Goal: Communication & Community: Answer question/provide support

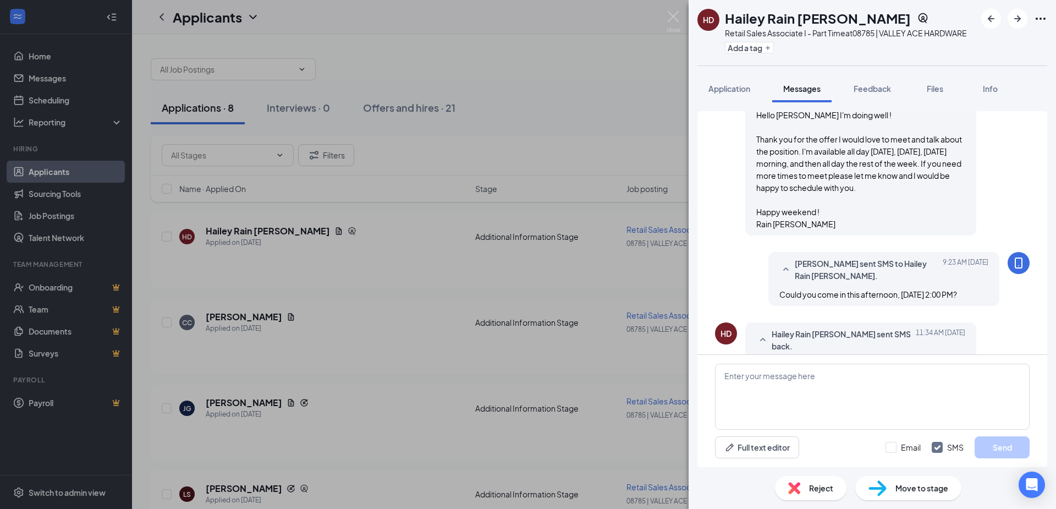
scroll to position [585, 0]
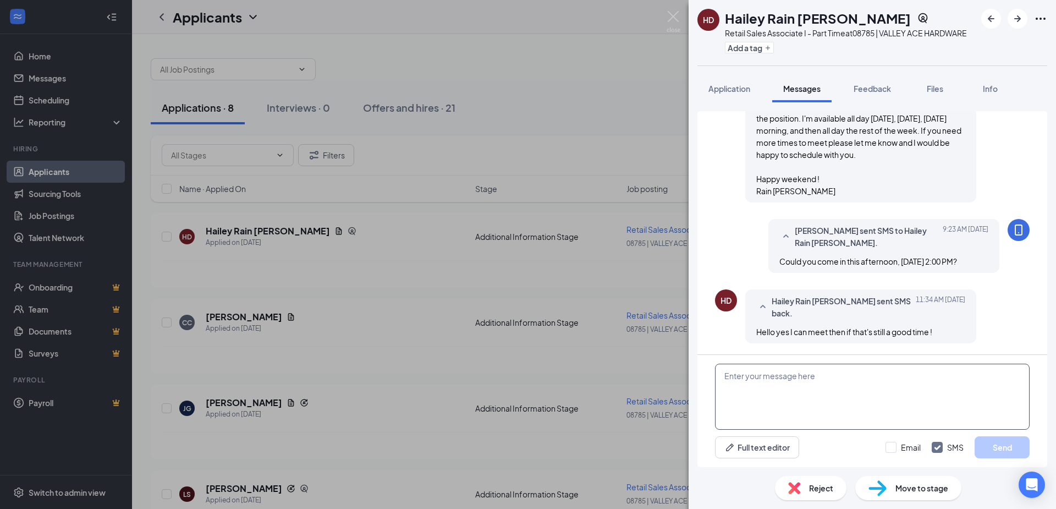
click at [766, 382] on textarea at bounding box center [872, 397] width 315 height 66
drag, startPoint x: 920, startPoint y: 371, endPoint x: 723, endPoint y: 387, distance: 197.0
click at [722, 388] on textarea "Yes, Look forward to seeing you then." at bounding box center [872, 397] width 315 height 66
type textarea "Yes, Look forward to seeing you then."
paste textarea "Great, I look forward to seeing you then."
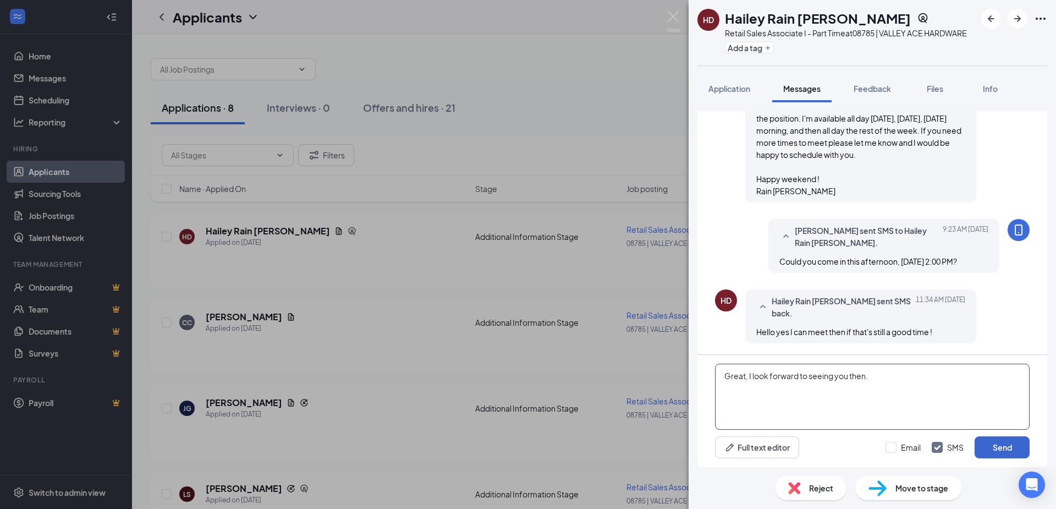
type textarea "Great, I look forward to seeing you then."
click at [996, 445] on button "Send" at bounding box center [1002, 447] width 55 height 22
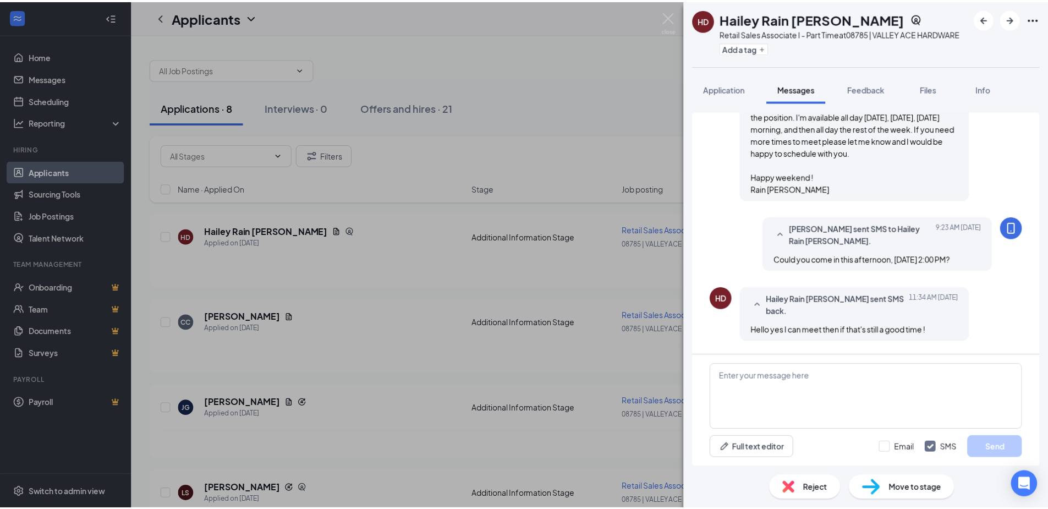
scroll to position [656, 0]
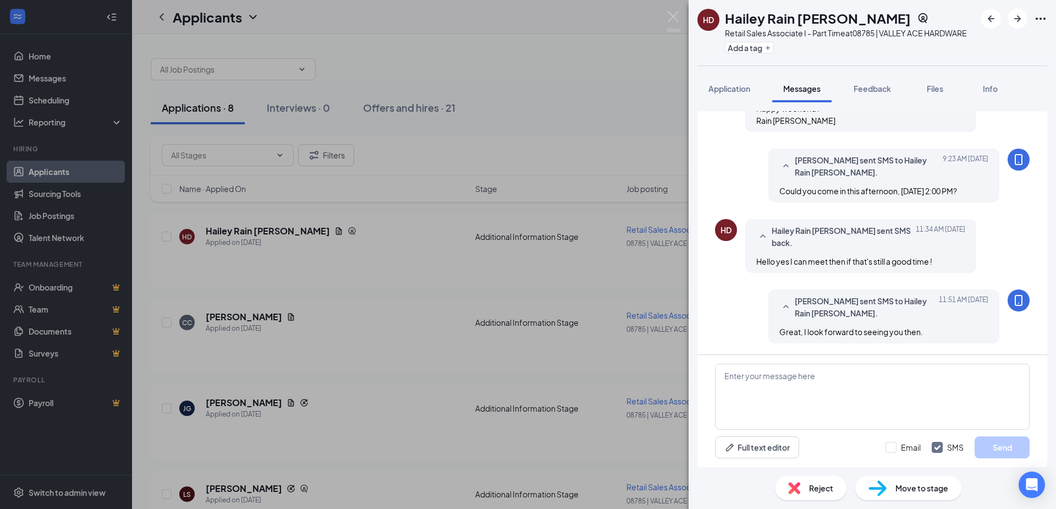
click at [592, 123] on div "HD Hailey Rain [PERSON_NAME] Retail Sales Associate I - Part Time at 08785 | VA…" at bounding box center [528, 254] width 1056 height 509
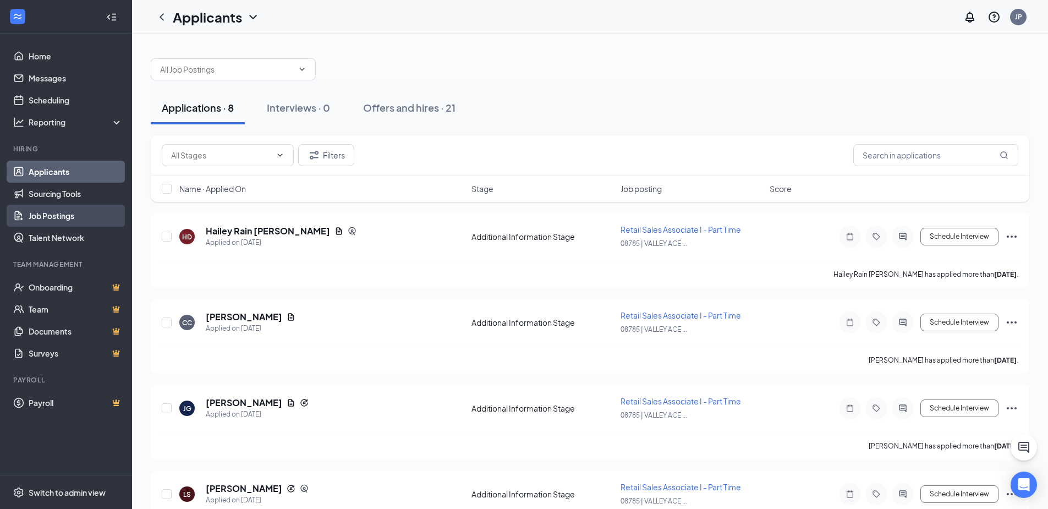
click at [91, 207] on link "Job Postings" at bounding box center [76, 216] width 94 height 22
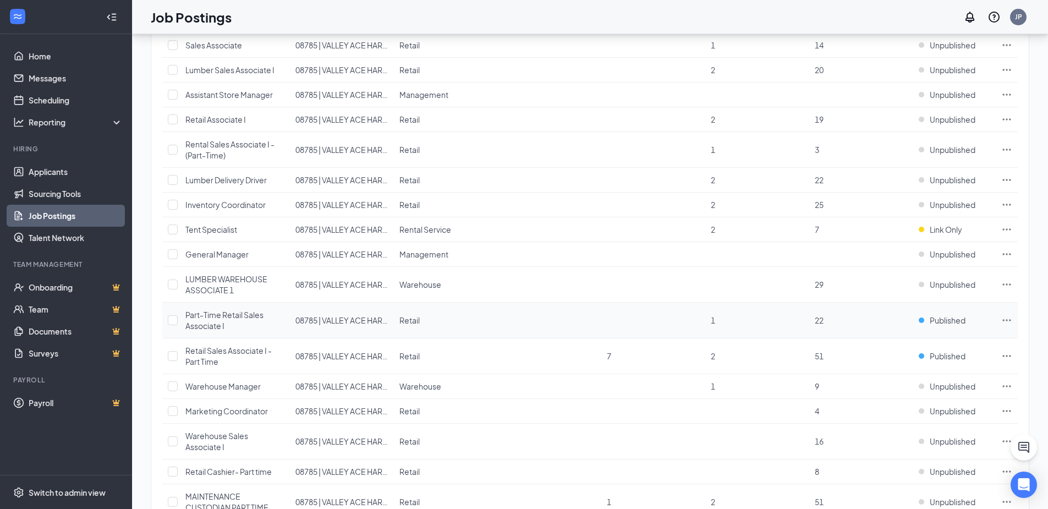
scroll to position [265, 0]
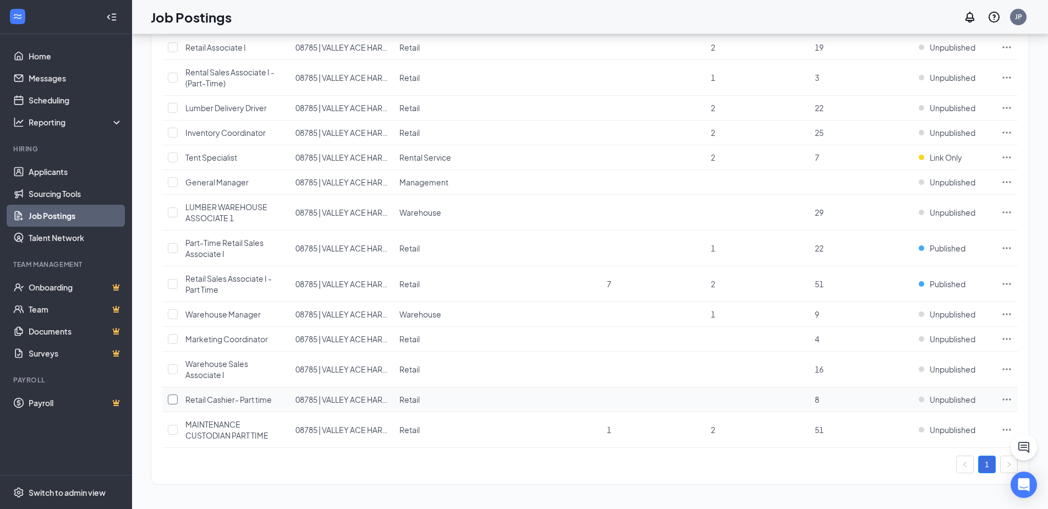
click at [177, 398] on input "checkbox" at bounding box center [173, 399] width 10 height 10
checkbox input "true"
click at [948, 398] on span "Unpublished" at bounding box center [952, 399] width 46 height 11
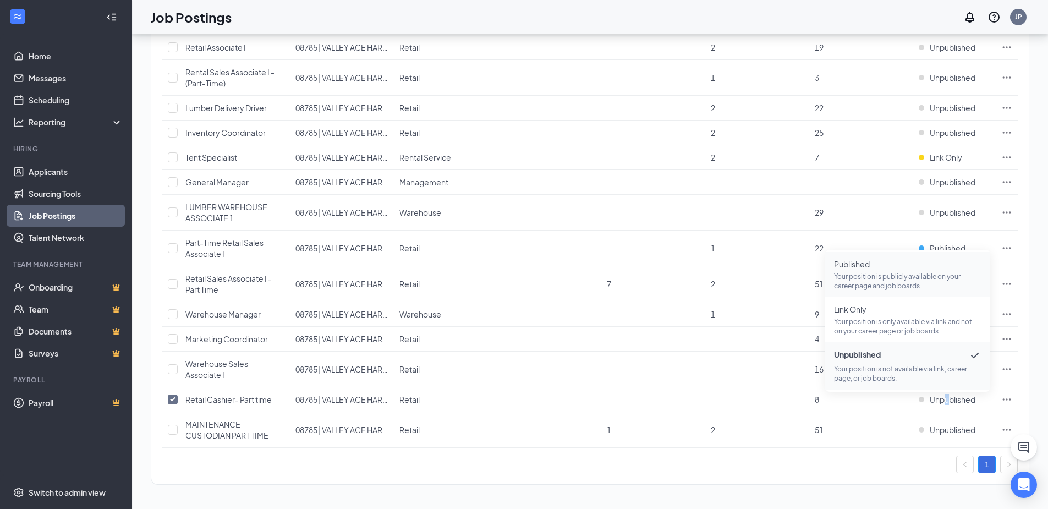
drag, startPoint x: 948, startPoint y: 398, endPoint x: 888, endPoint y: 273, distance: 139.2
click at [888, 273] on p "Your position is publicly available on your career page and job boards." at bounding box center [907, 281] width 147 height 19
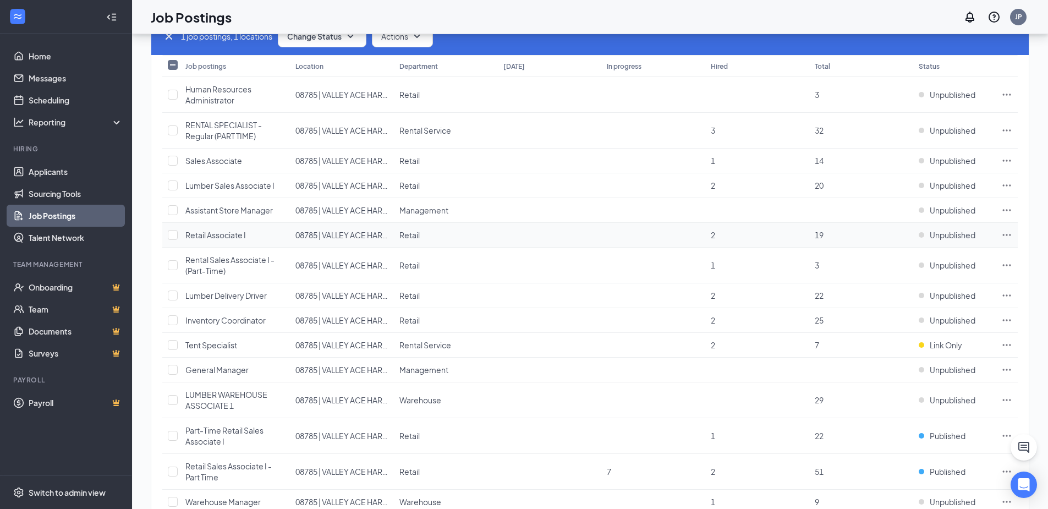
scroll to position [0, 0]
